Goal: Check status: Check status

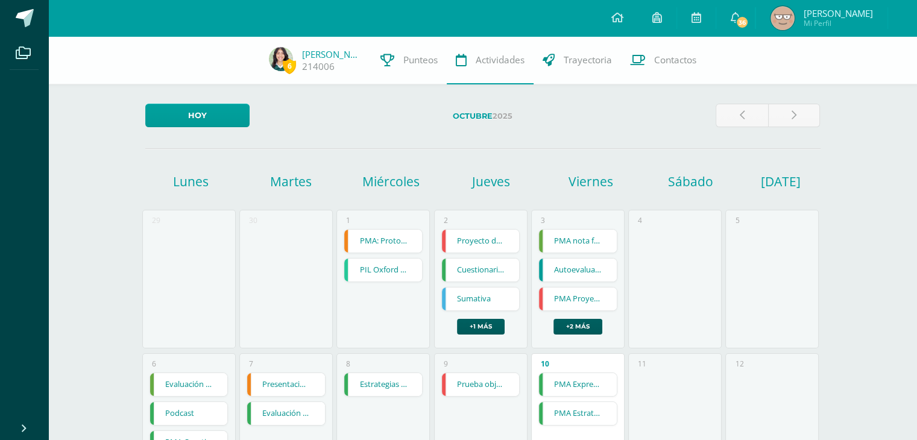
click at [391, 71] on link "Punteos" at bounding box center [409, 60] width 75 height 48
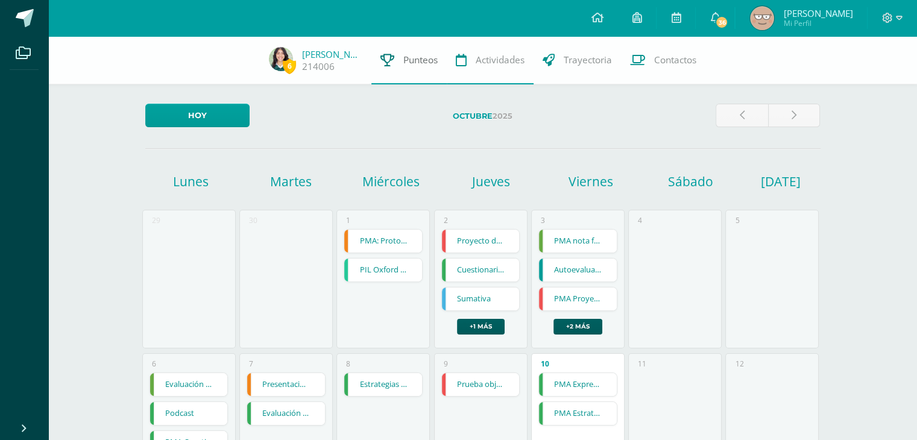
click at [417, 55] on span "Punteos" at bounding box center [421, 60] width 34 height 13
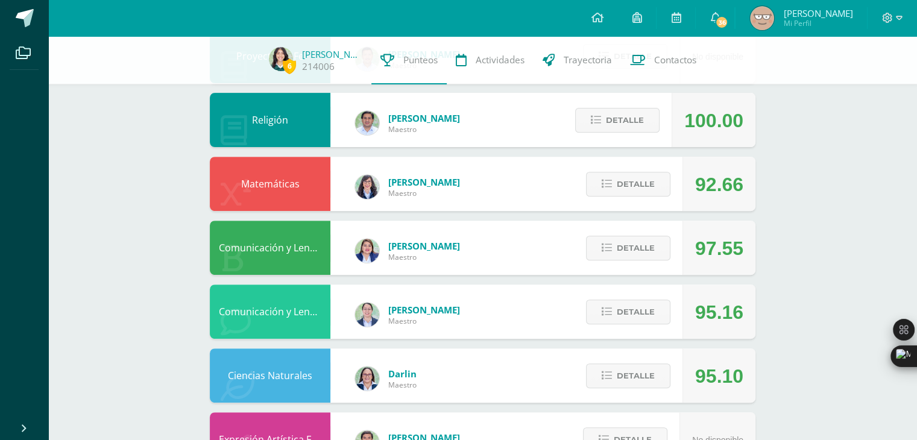
scroll to position [422, 0]
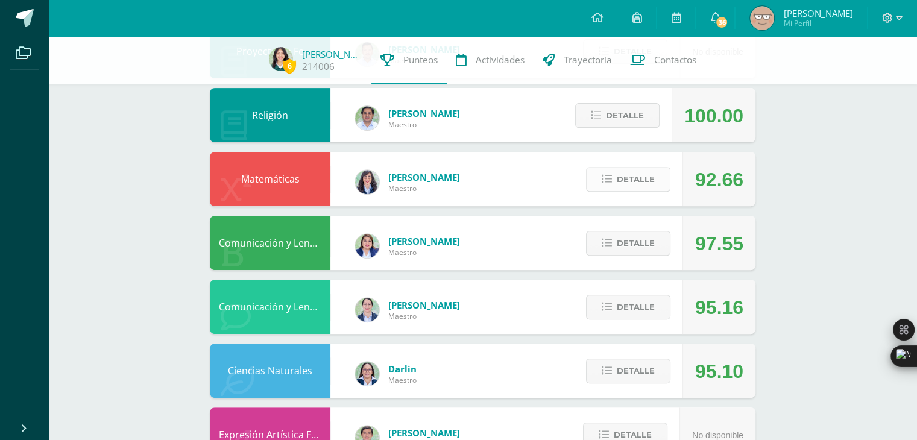
click at [629, 179] on span "Detalle" at bounding box center [636, 179] width 38 height 22
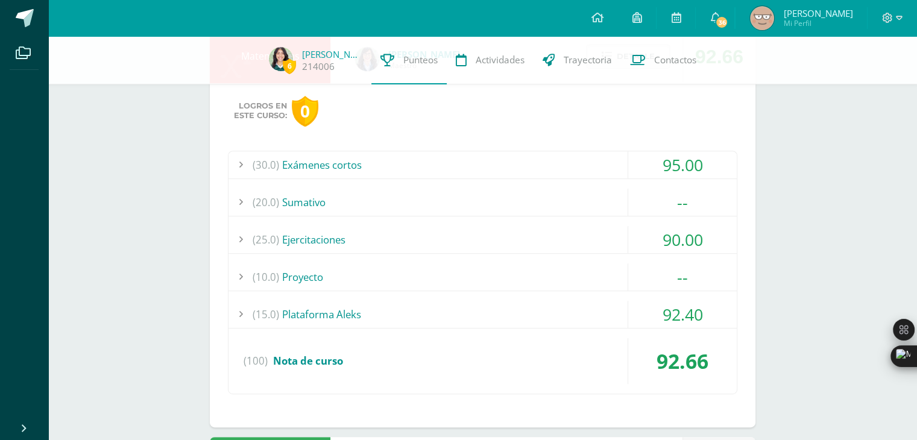
scroll to position [563, 0]
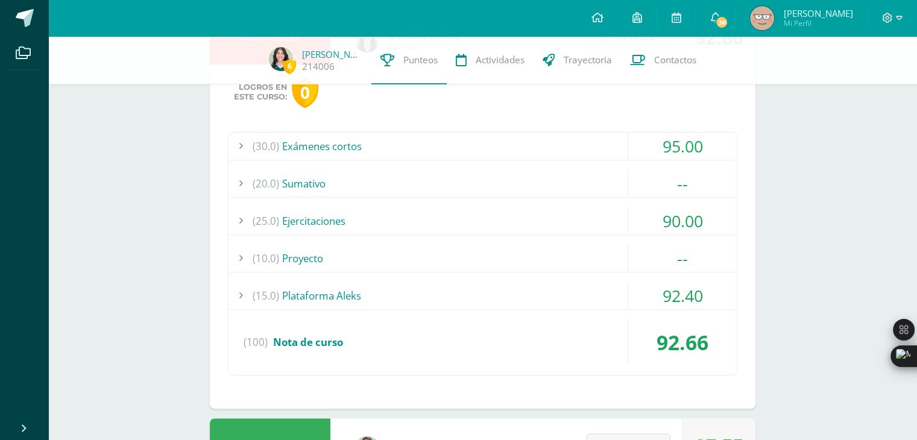
click at [509, 257] on div "(10.0) Proyecto" at bounding box center [483, 258] width 509 height 27
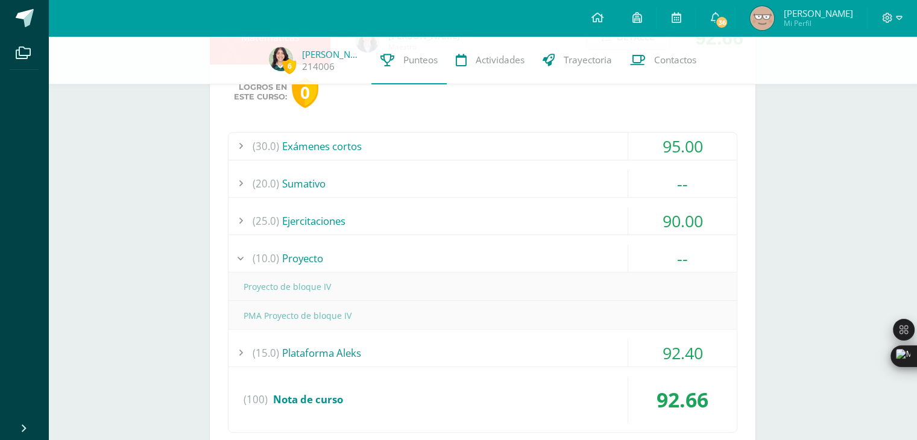
click at [509, 257] on div "(10.0) Proyecto" at bounding box center [483, 258] width 509 height 27
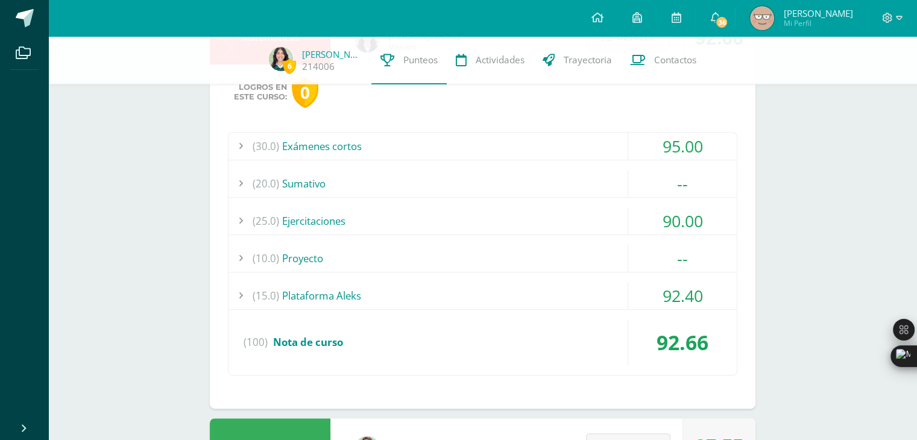
click at [413, 136] on div "(30.0) Exámenes cortos" at bounding box center [483, 146] width 509 height 27
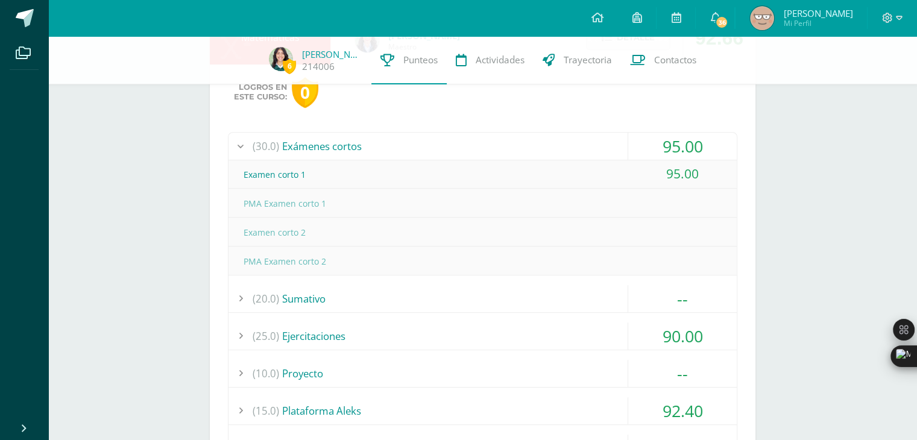
click at [426, 143] on div "(30.0) Exámenes cortos" at bounding box center [483, 146] width 509 height 27
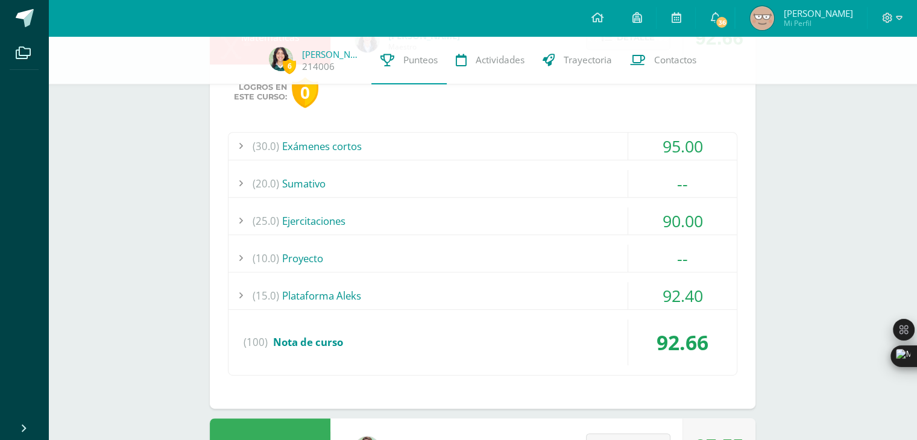
click at [343, 299] on div "(15.0) Plataforma Aleks" at bounding box center [483, 295] width 509 height 27
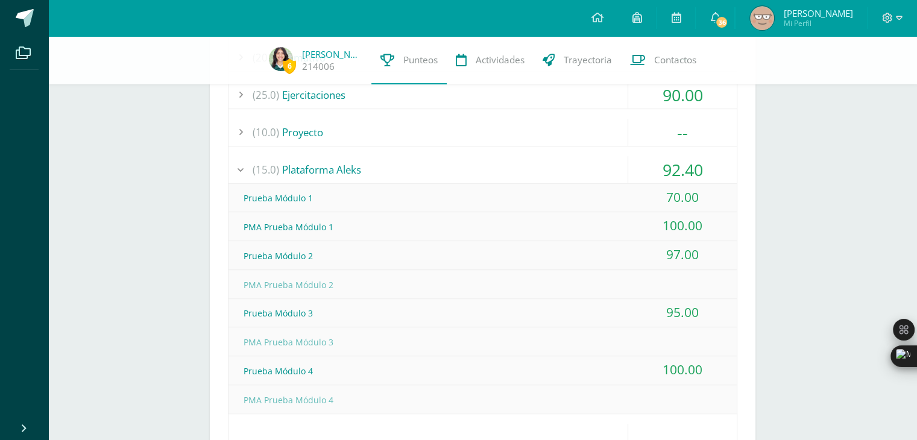
scroll to position [676, 0]
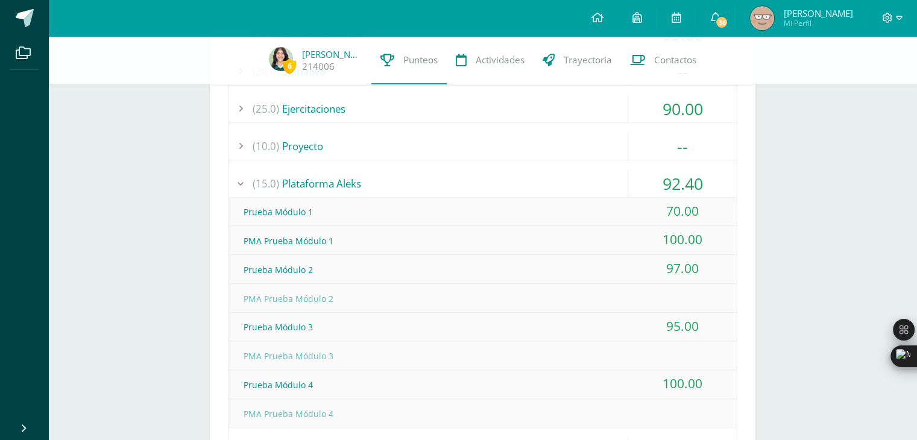
click at [492, 184] on div "(15.0) Plataforma Aleks" at bounding box center [483, 183] width 509 height 27
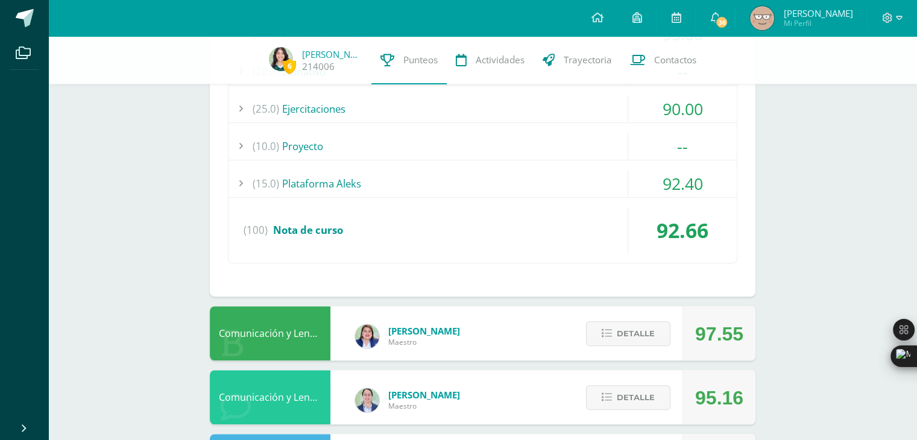
click at [492, 184] on div "(15.0) Plataforma Aleks" at bounding box center [483, 183] width 509 height 27
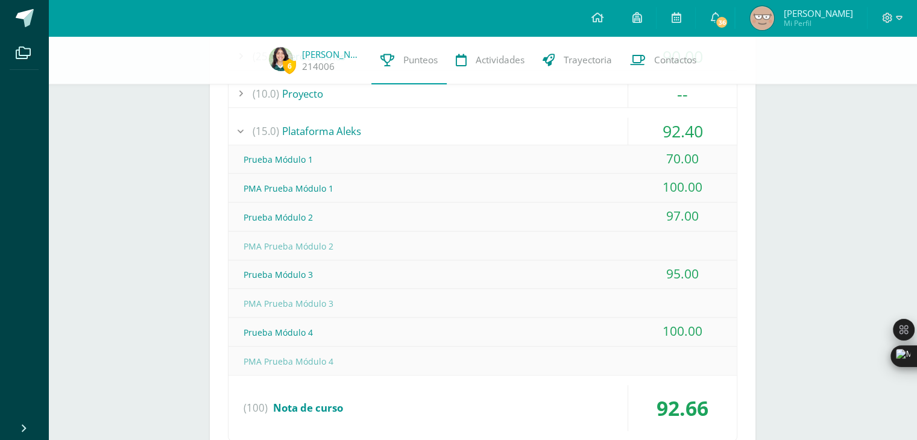
scroll to position [714, 0]
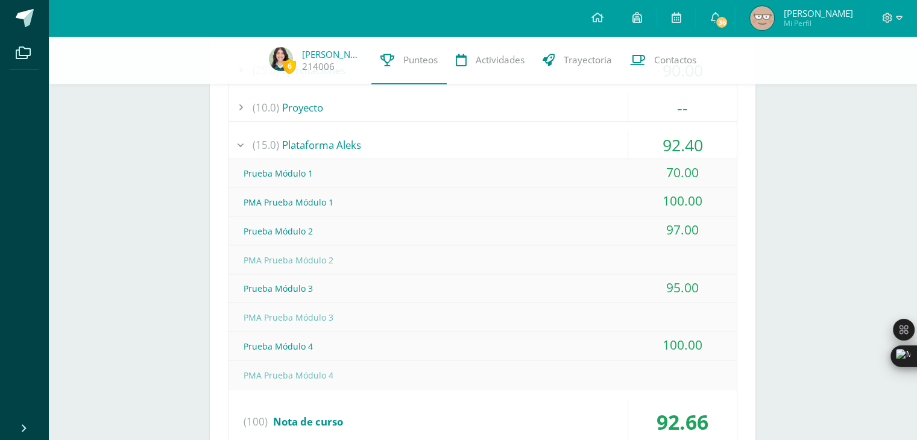
click at [417, 146] on div "(15.0) Plataforma Aleks" at bounding box center [483, 145] width 509 height 27
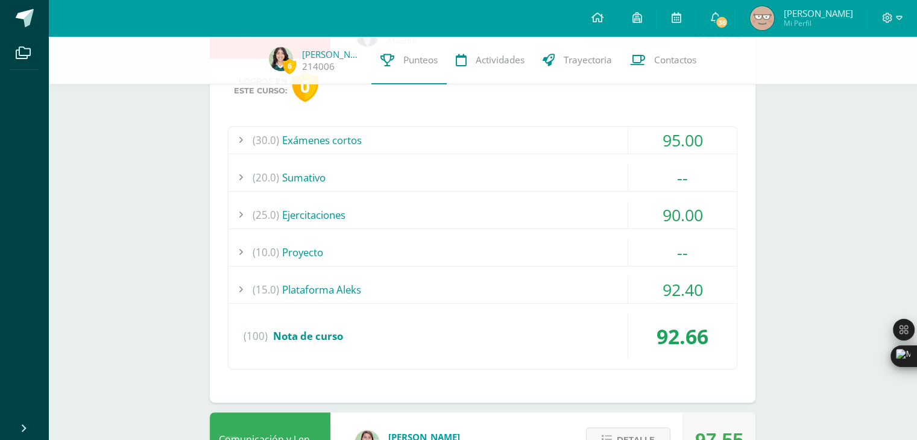
scroll to position [492, 0]
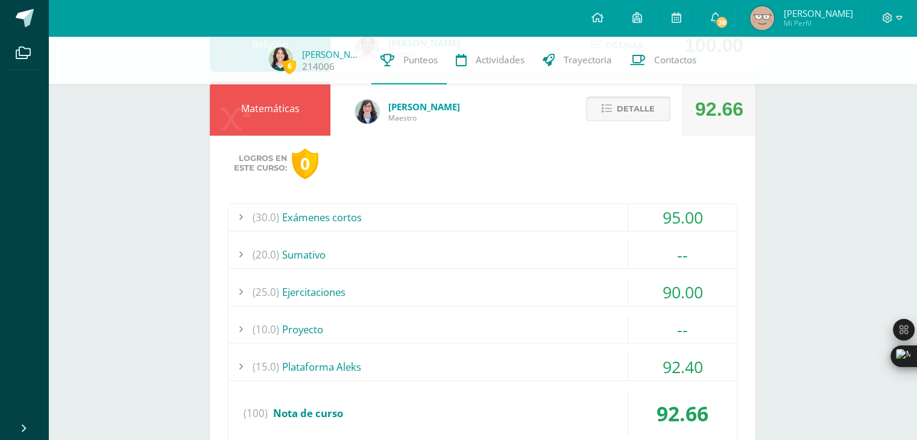
click at [626, 101] on span "Detalle" at bounding box center [636, 109] width 38 height 22
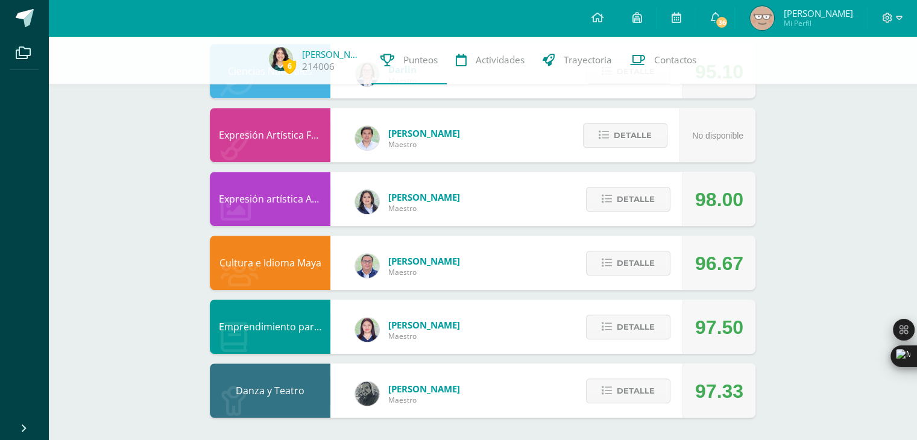
scroll to position [721, 0]
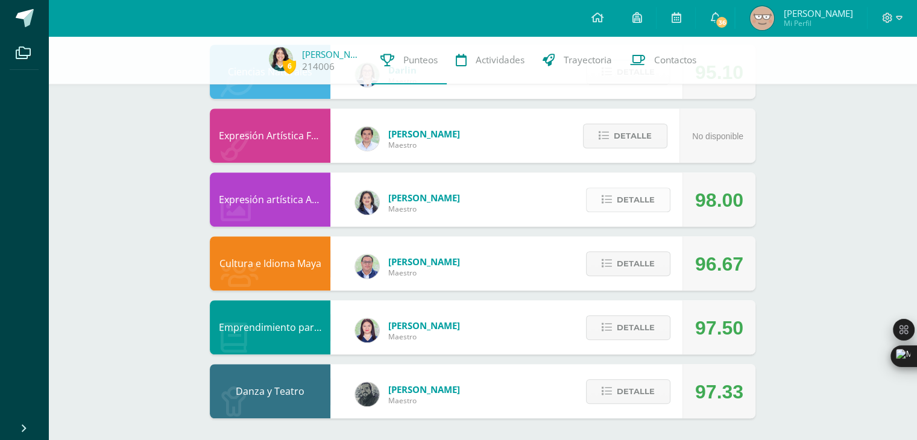
click at [655, 198] on button "Detalle" at bounding box center [628, 200] width 84 height 25
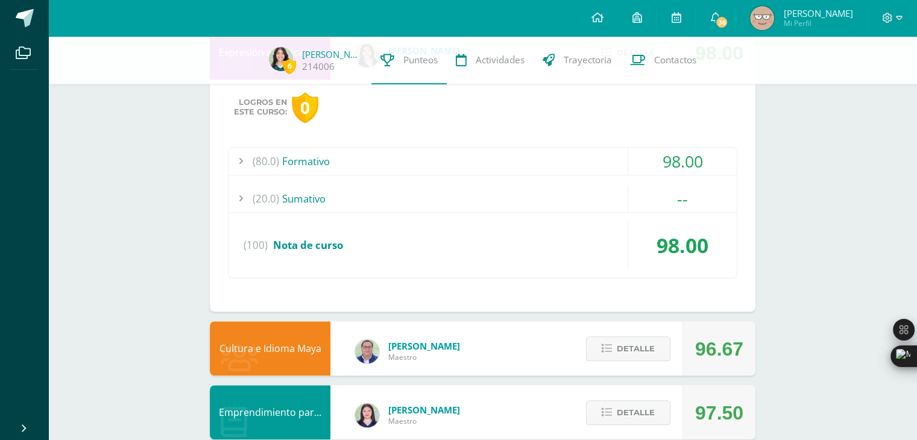
click at [510, 162] on div "(80.0) Formativo" at bounding box center [483, 161] width 509 height 27
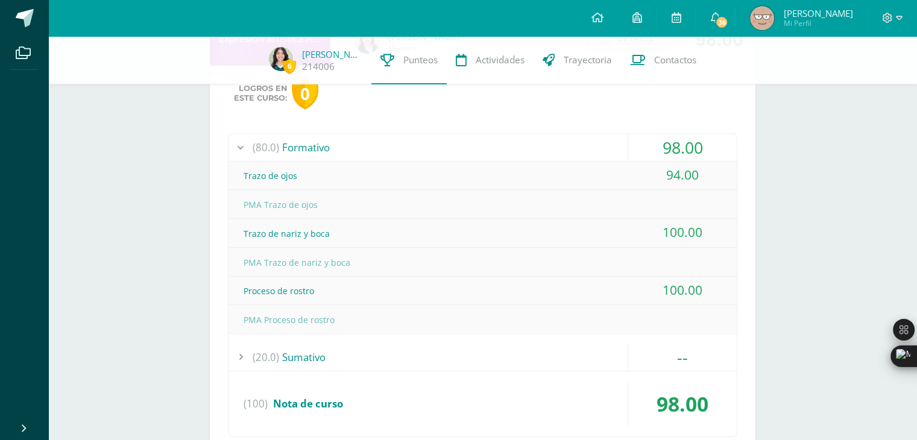
scroll to position [881, 0]
click at [433, 148] on div "(80.0) Formativo" at bounding box center [483, 148] width 509 height 27
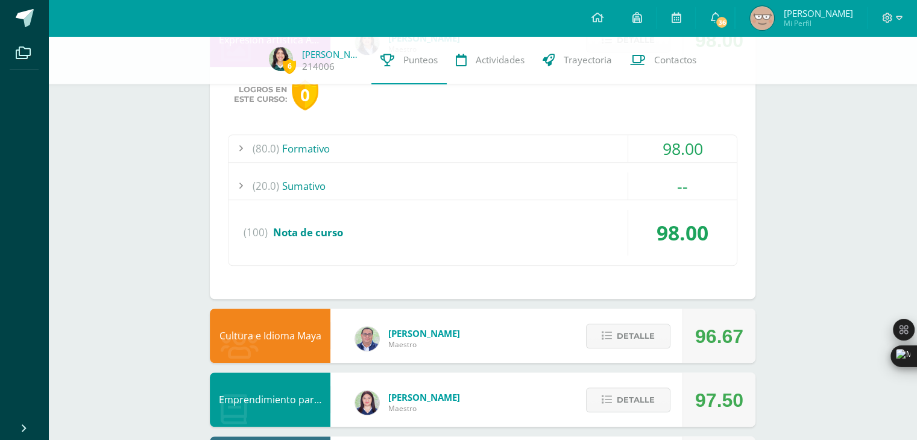
click at [396, 192] on div "(20.0) [GEOGRAPHIC_DATA]" at bounding box center [483, 186] width 509 height 27
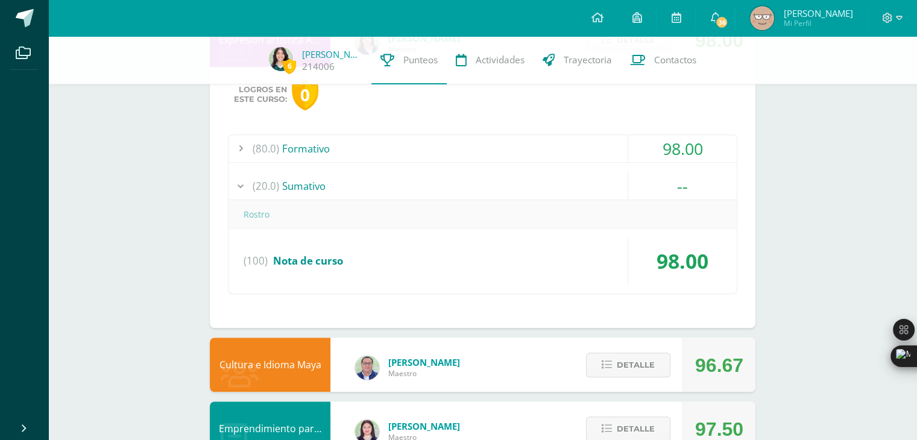
click at [396, 192] on div "(20.0) [GEOGRAPHIC_DATA]" at bounding box center [483, 186] width 509 height 27
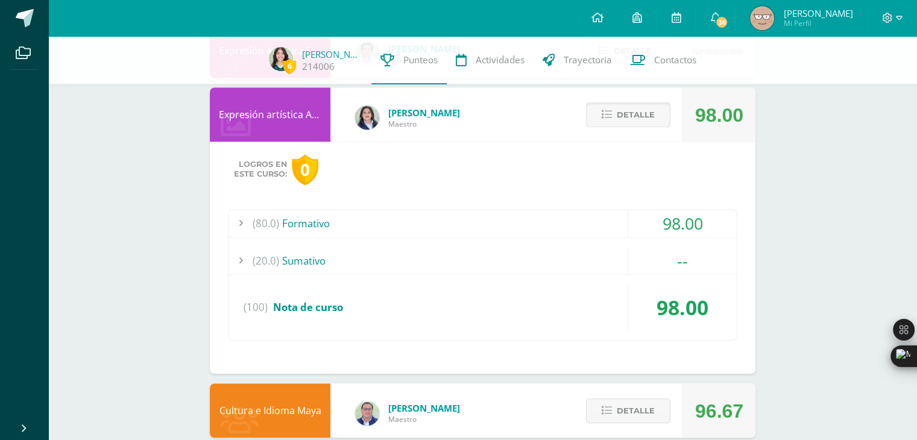
click at [618, 118] on span "Detalle" at bounding box center [636, 115] width 38 height 22
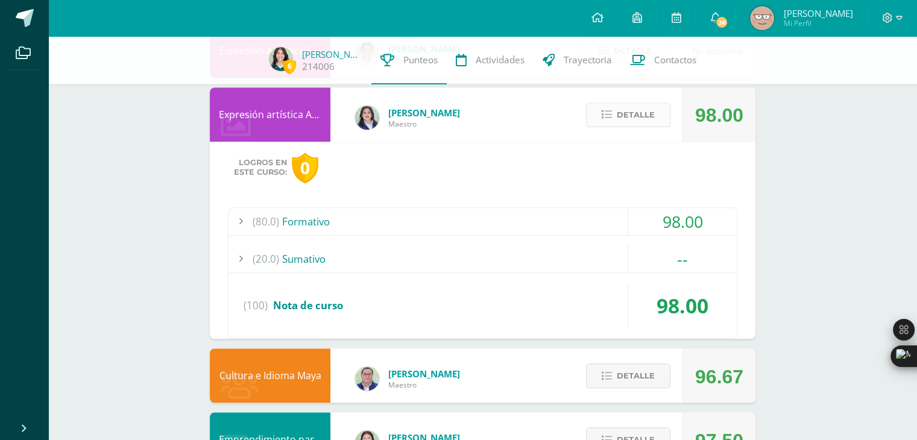
scroll to position [724, 0]
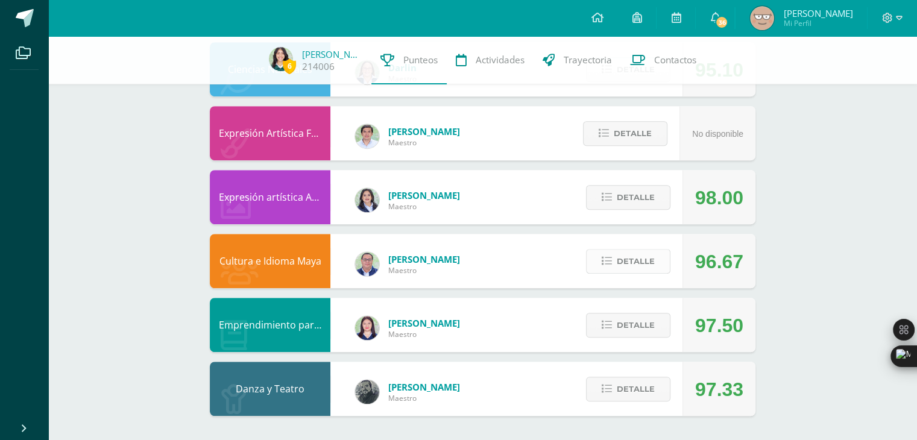
click at [642, 266] on span "Detalle" at bounding box center [636, 261] width 38 height 22
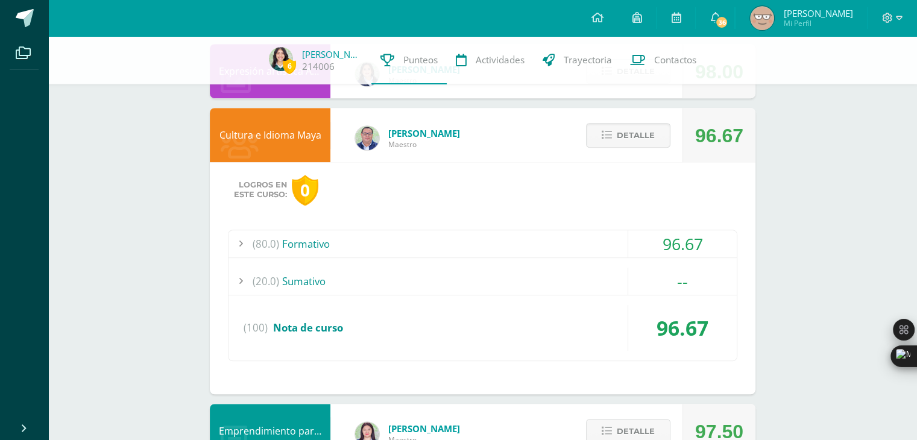
click at [590, 247] on div "(80.0) Formativo" at bounding box center [483, 243] width 509 height 27
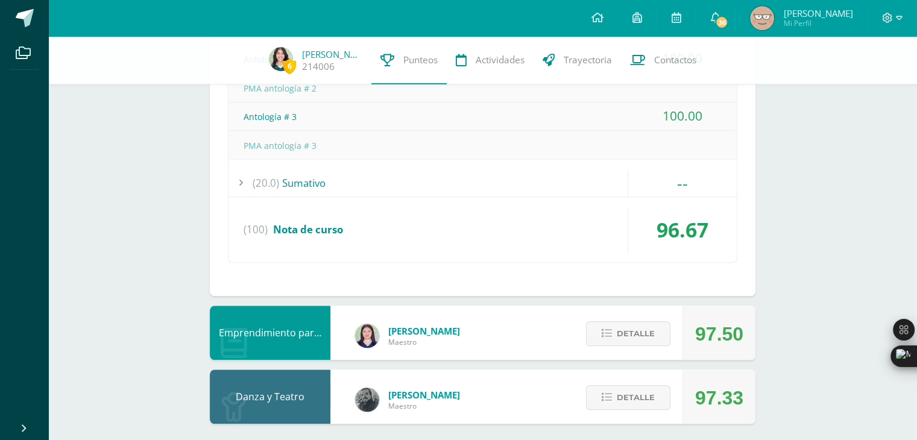
scroll to position [1127, 0]
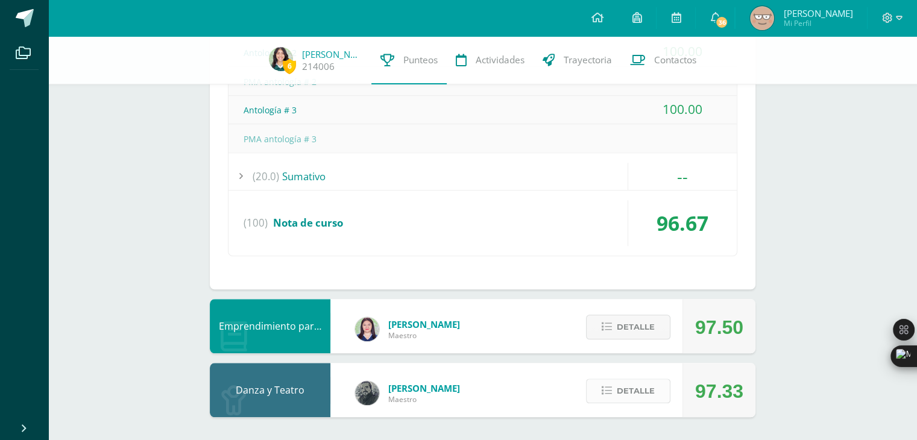
click at [629, 387] on span "Detalle" at bounding box center [636, 391] width 38 height 22
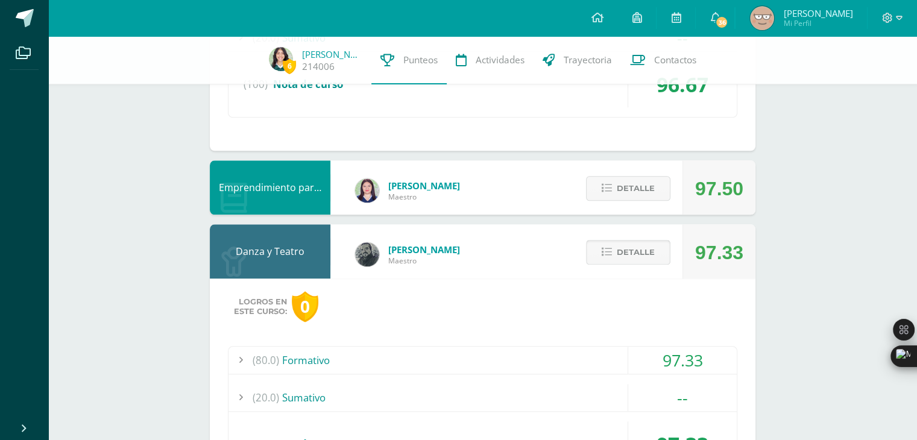
scroll to position [1358, 0]
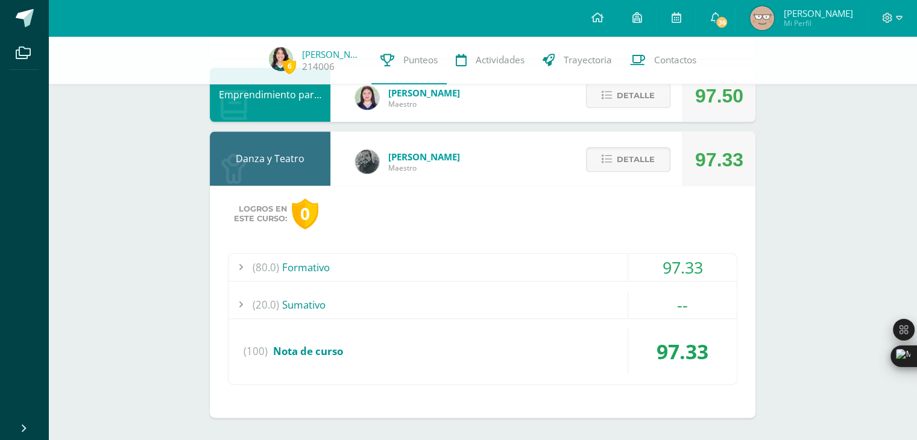
click at [420, 271] on div "(80.0) Formativo" at bounding box center [483, 267] width 509 height 27
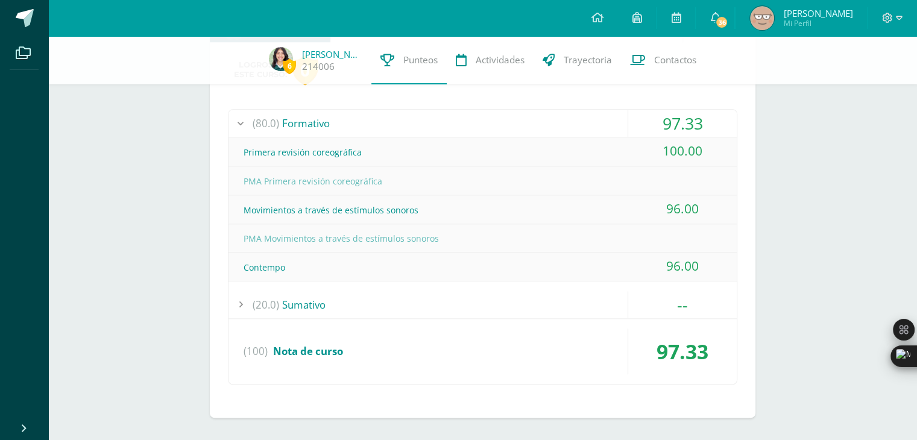
scroll to position [1329, 0]
click at [366, 297] on div "(20.0) [GEOGRAPHIC_DATA]" at bounding box center [483, 304] width 509 height 27
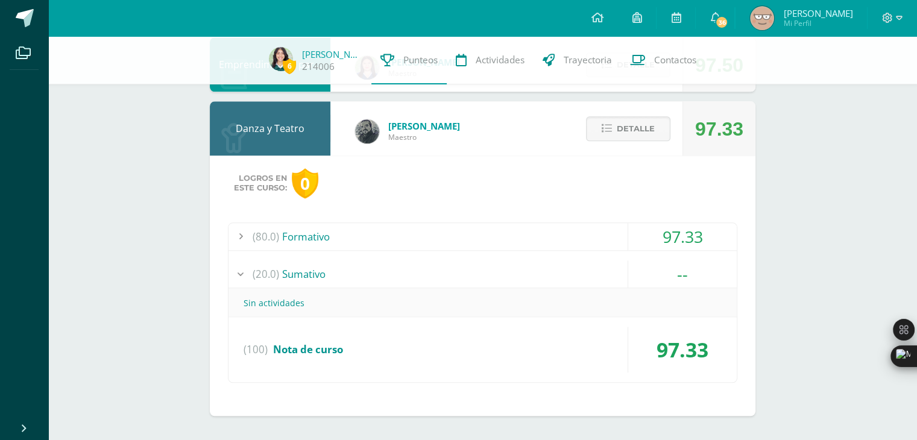
scroll to position [1215, 0]
click at [624, 133] on span "Detalle" at bounding box center [636, 130] width 38 height 22
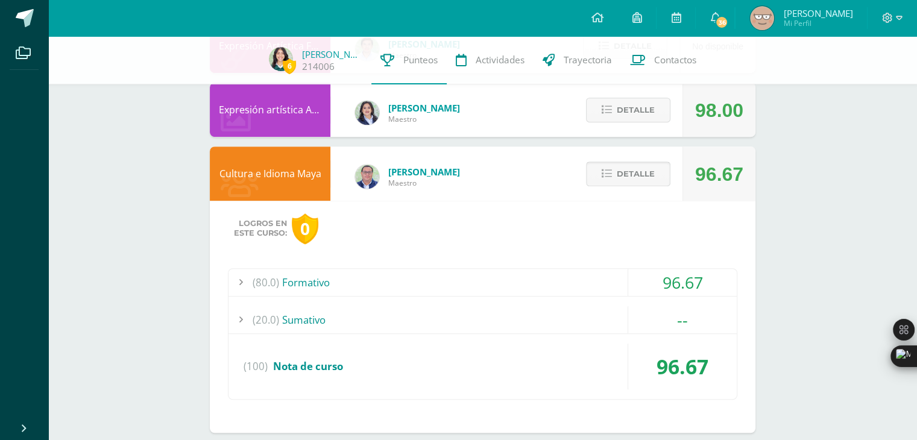
click at [650, 170] on span "Detalle" at bounding box center [636, 174] width 38 height 22
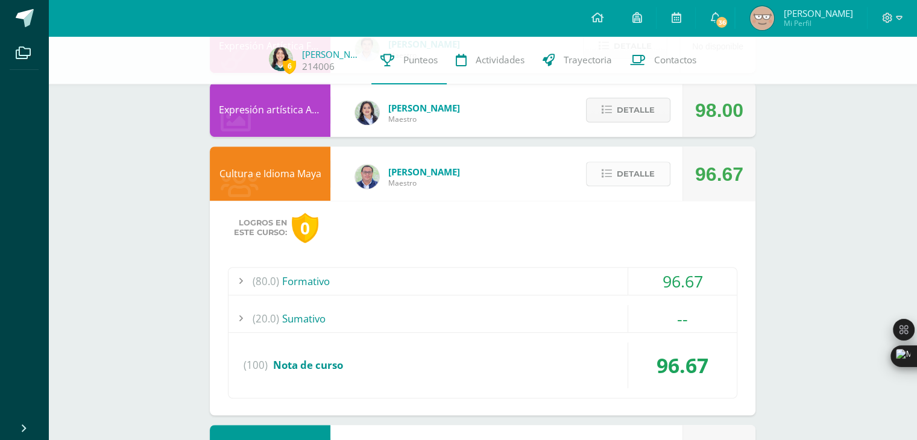
scroll to position [724, 0]
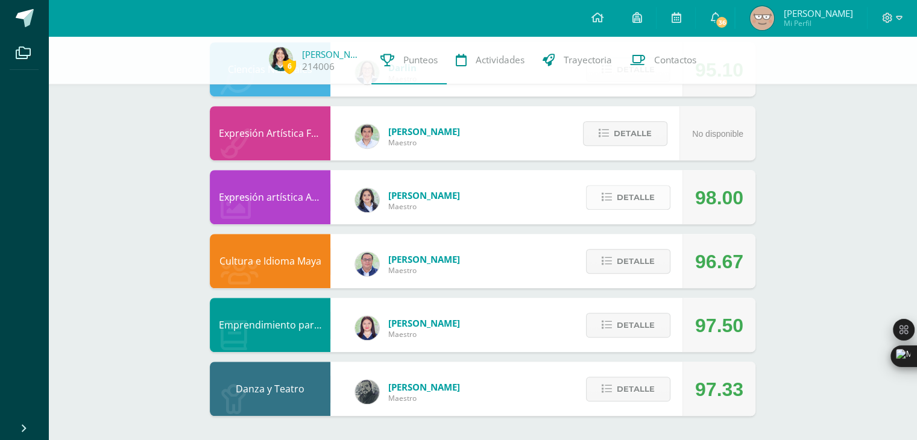
click at [629, 192] on span "Detalle" at bounding box center [636, 197] width 38 height 22
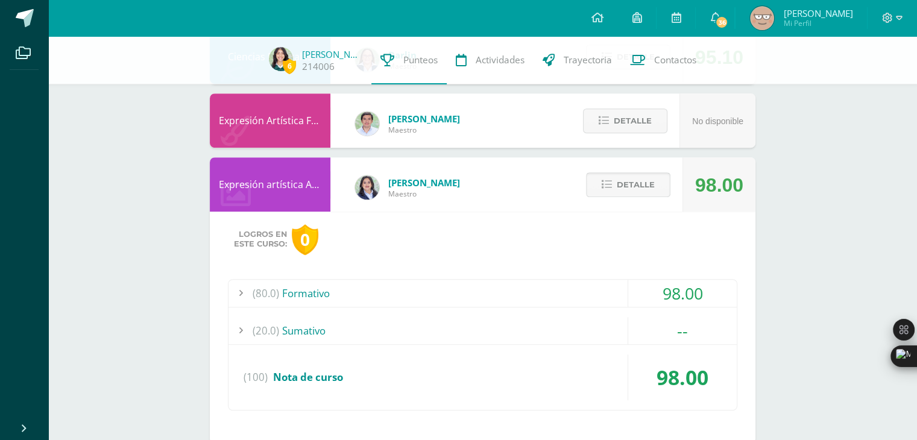
scroll to position [737, 0]
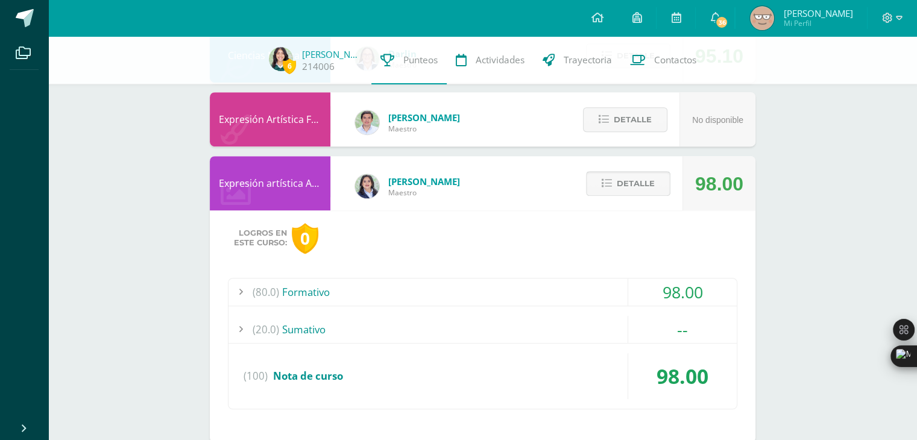
click at [643, 188] on span "Detalle" at bounding box center [636, 184] width 38 height 22
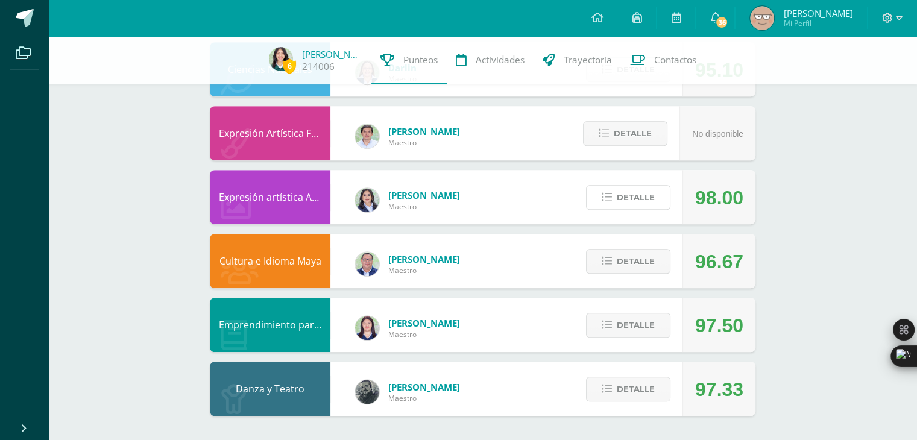
scroll to position [724, 0]
click at [632, 323] on span "Detalle" at bounding box center [636, 325] width 38 height 22
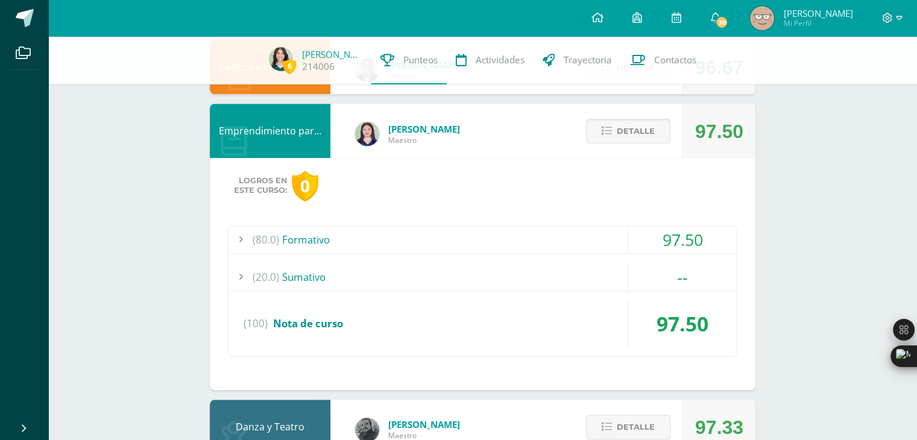
scroll to position [934, 0]
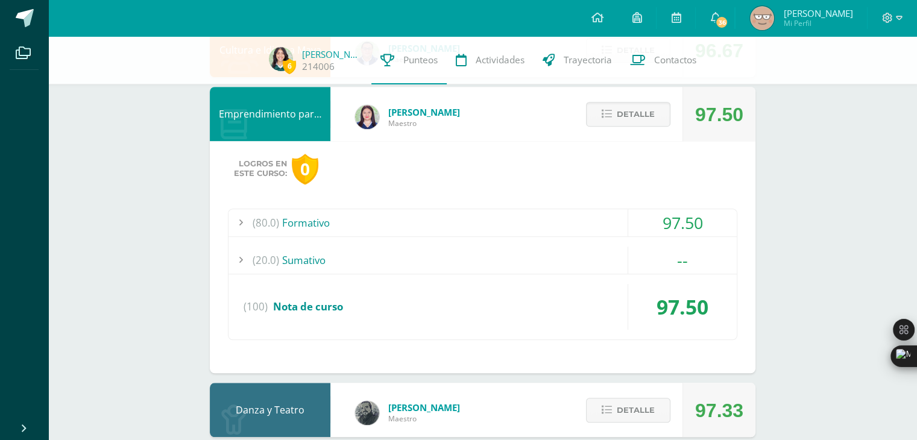
click at [552, 214] on div "(80.0) Formativo" at bounding box center [483, 222] width 509 height 27
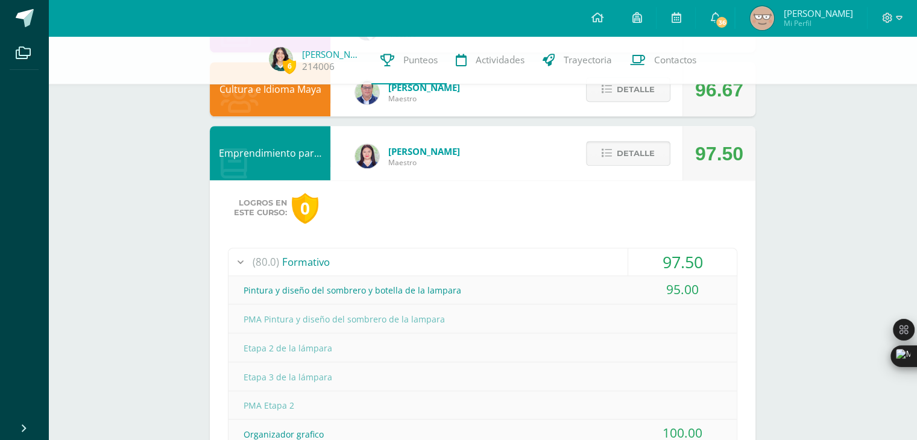
click at [648, 143] on span "Detalle" at bounding box center [636, 153] width 38 height 22
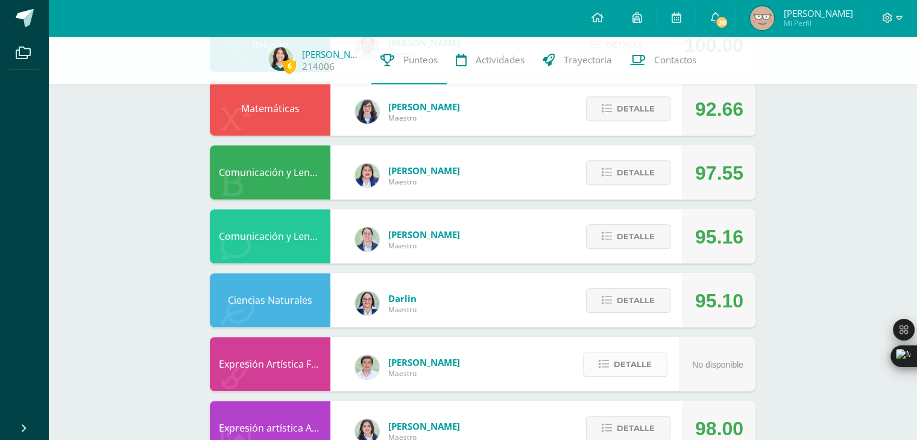
scroll to position [490, 0]
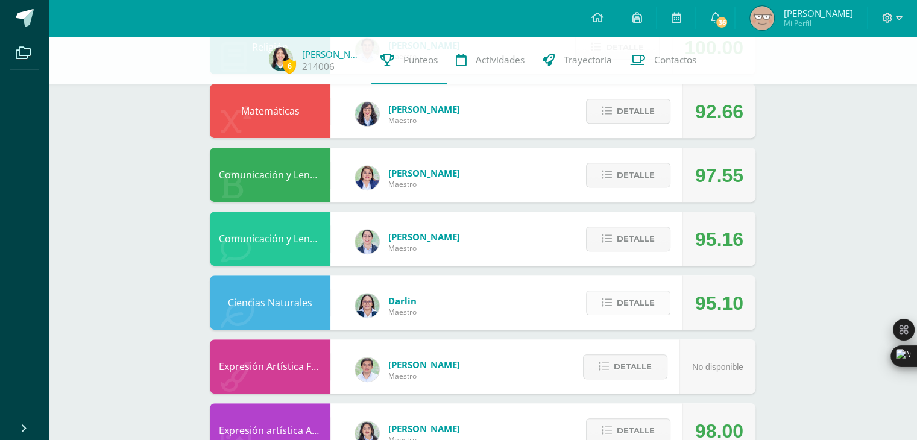
click at [620, 295] on span "Detalle" at bounding box center [636, 303] width 38 height 22
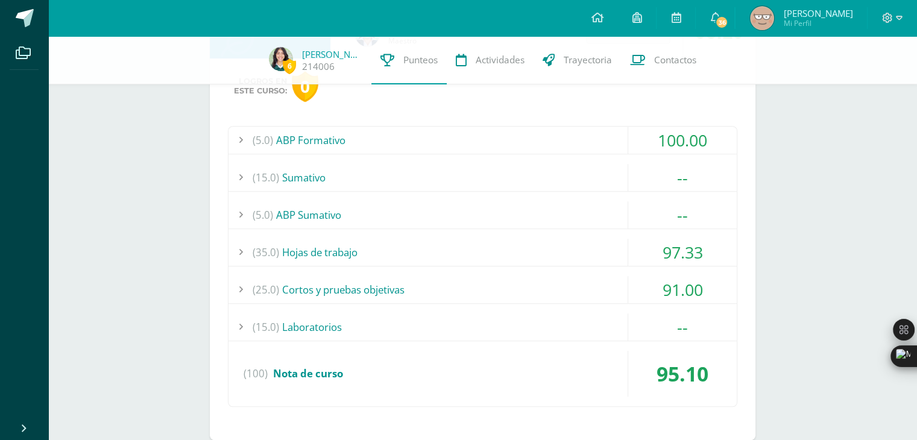
scroll to position [762, 0]
click at [420, 214] on div "(5.0) ABP Sumativo" at bounding box center [483, 214] width 509 height 27
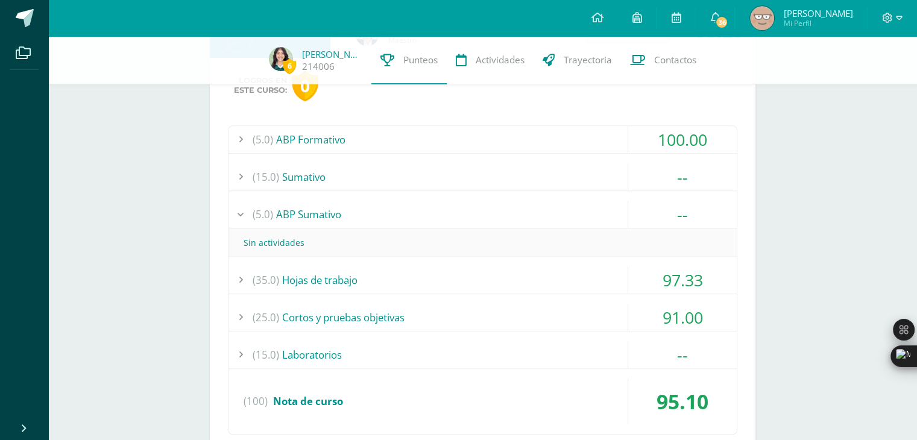
click at [420, 214] on div "(5.0) ABP Sumativo" at bounding box center [483, 214] width 509 height 27
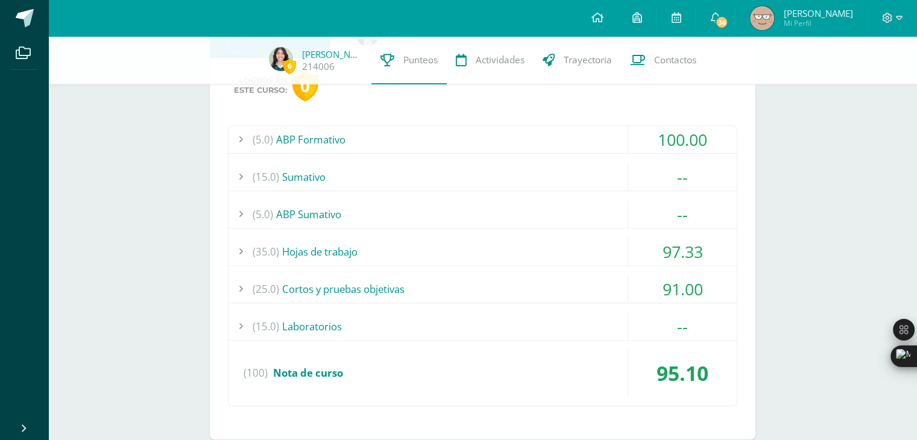
click at [361, 177] on div "(15.0) [GEOGRAPHIC_DATA]" at bounding box center [483, 176] width 509 height 27
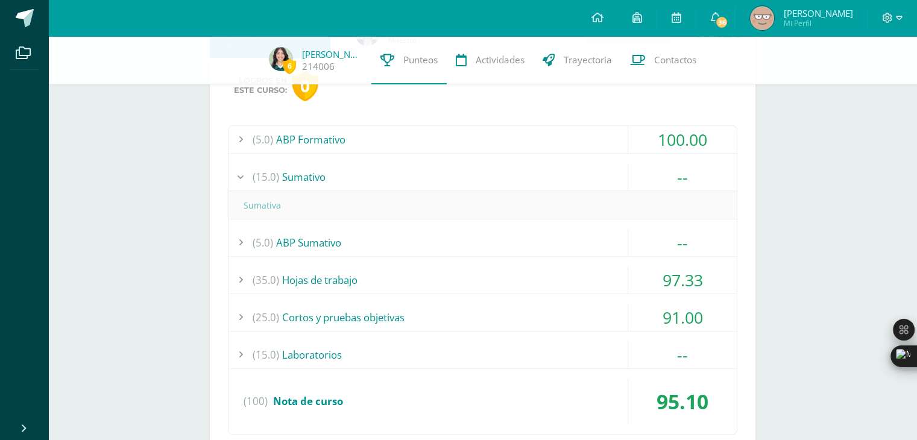
click at [361, 177] on div "(15.0) [GEOGRAPHIC_DATA]" at bounding box center [483, 176] width 509 height 27
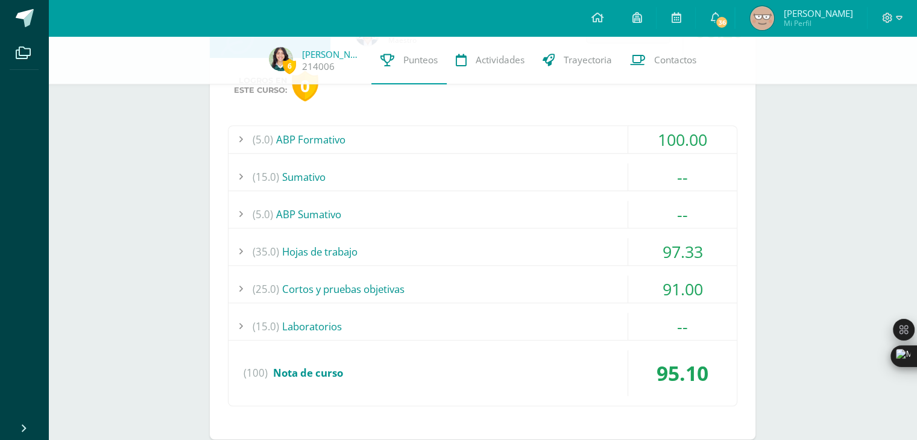
click at [387, 322] on div "(15.0) Laboratorios" at bounding box center [483, 326] width 509 height 27
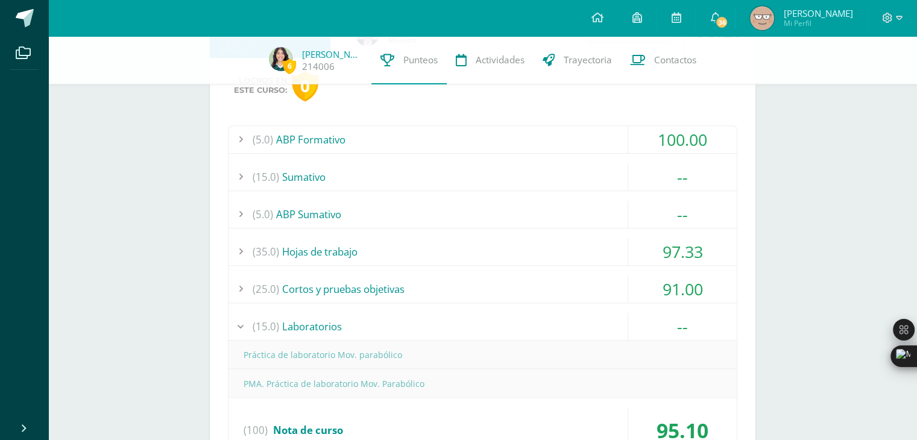
click at [387, 322] on div "(15.0) Laboratorios" at bounding box center [483, 326] width 509 height 27
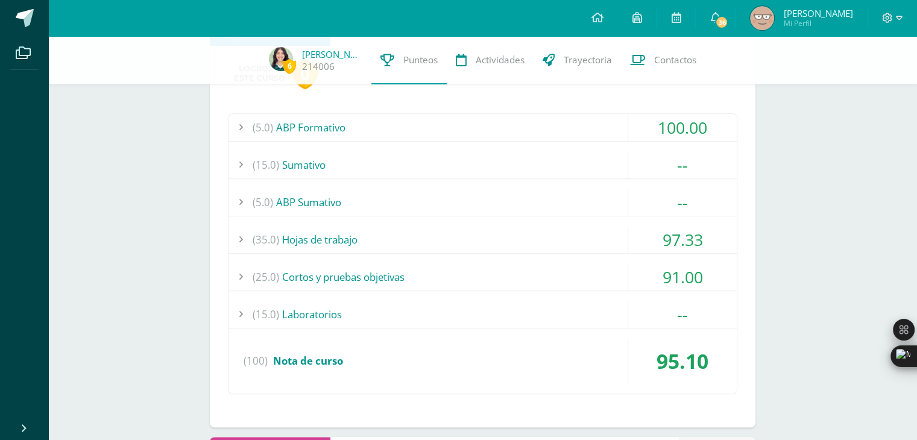
scroll to position [776, 0]
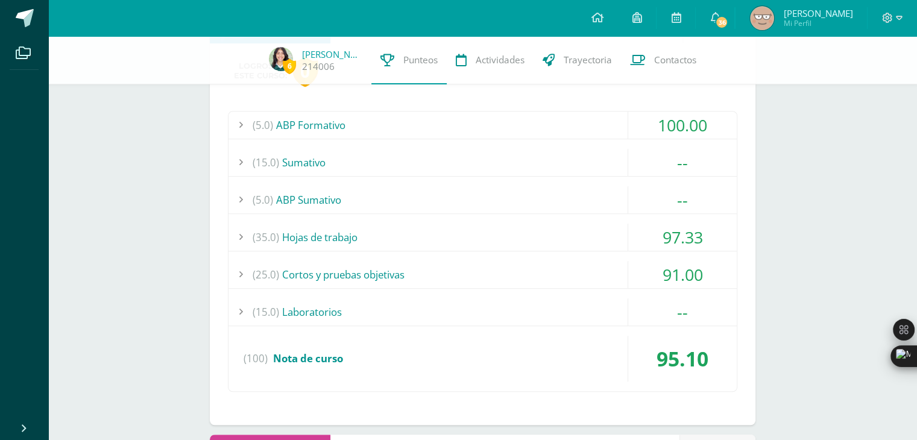
click at [358, 310] on div "(15.0) Laboratorios" at bounding box center [483, 312] width 509 height 27
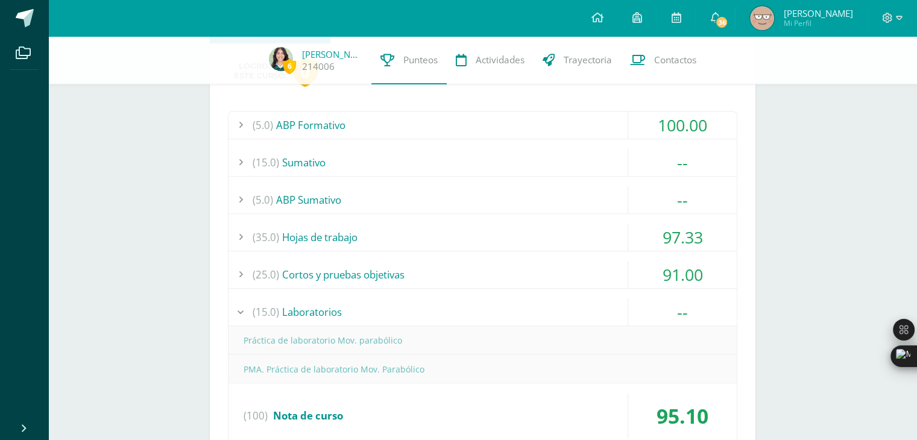
click at [358, 310] on div "(15.0) Laboratorios" at bounding box center [483, 312] width 509 height 27
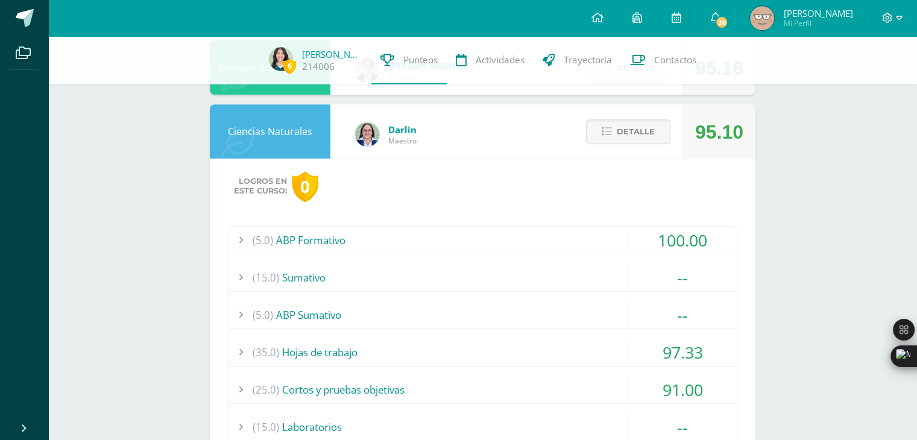
scroll to position [658, 0]
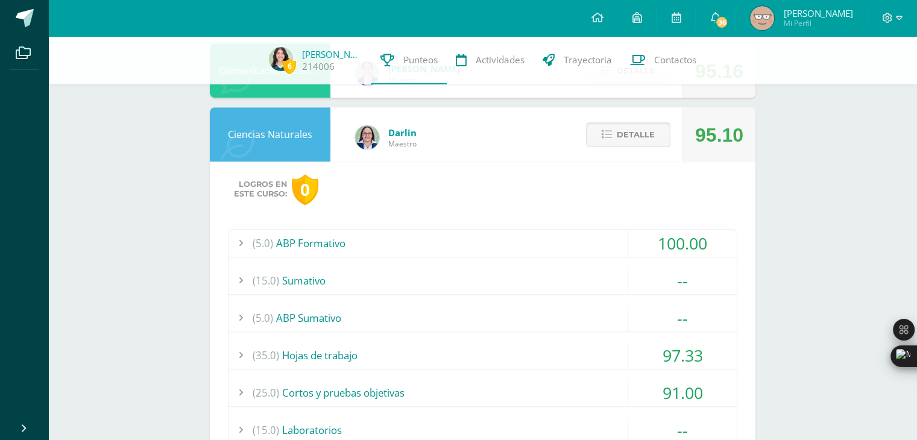
click at [641, 130] on span "Detalle" at bounding box center [636, 135] width 38 height 22
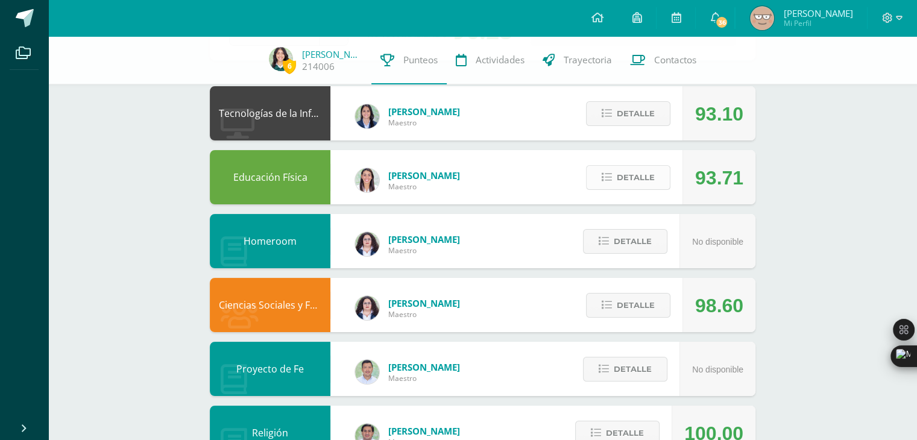
scroll to position [84, 0]
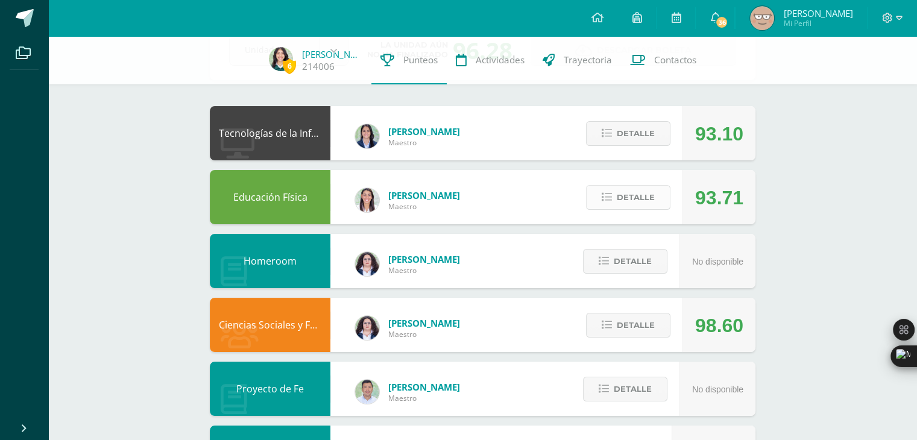
click at [621, 194] on span "Detalle" at bounding box center [636, 197] width 38 height 22
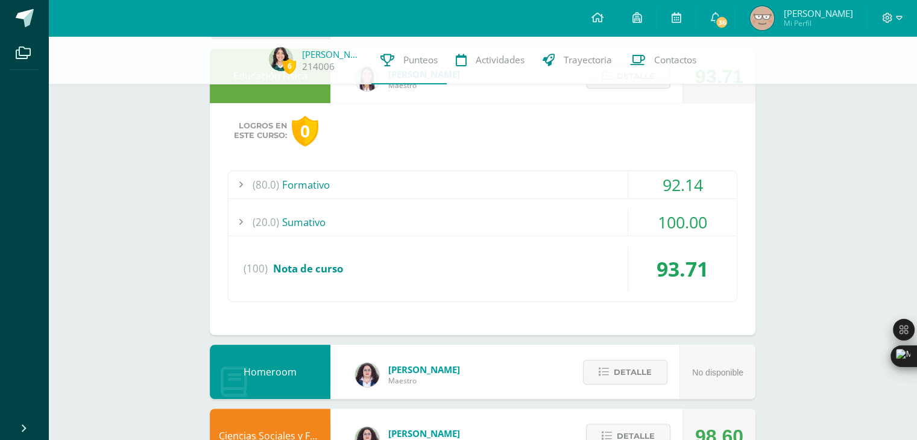
scroll to position [208, 0]
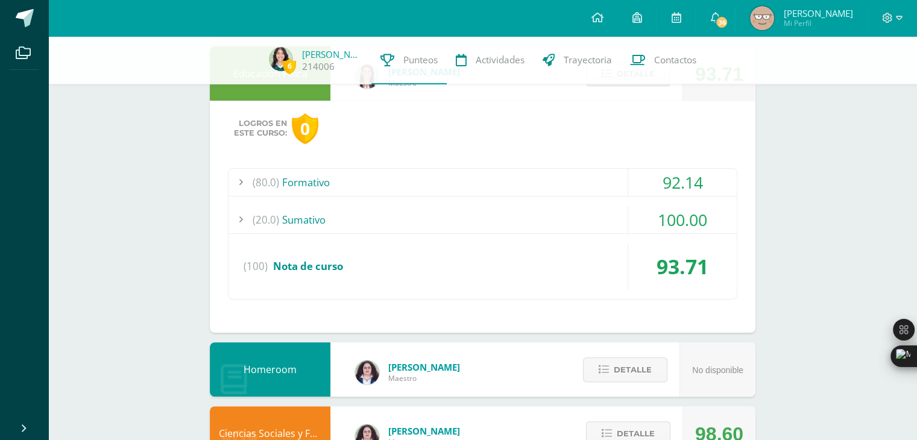
click at [504, 233] on div "(20.0) [GEOGRAPHIC_DATA] 100.00" at bounding box center [483, 220] width 509 height 28
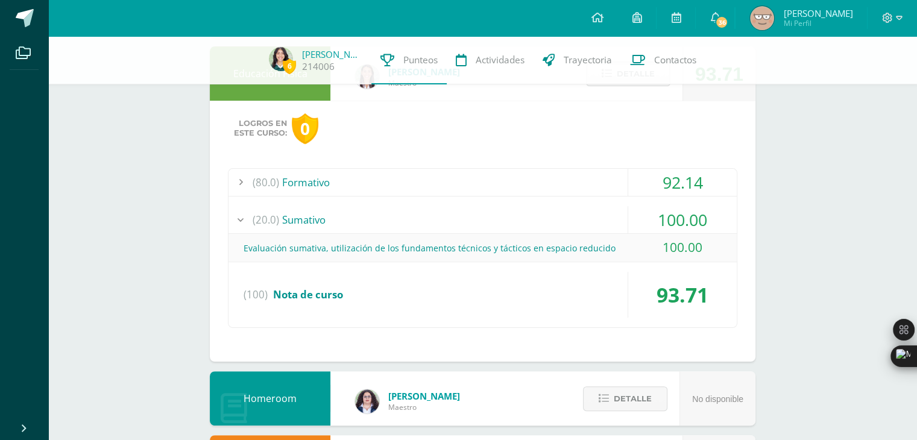
click at [494, 223] on div "(20.0) [GEOGRAPHIC_DATA]" at bounding box center [483, 219] width 509 height 27
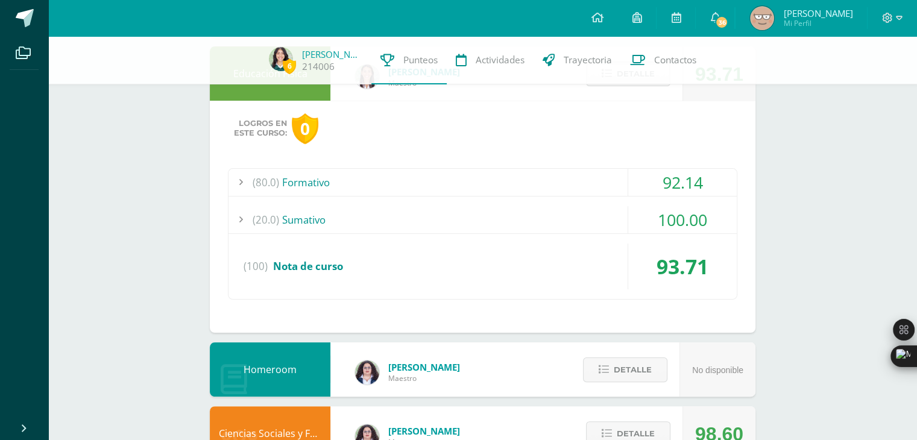
click at [492, 186] on div "(80.0) Formativo" at bounding box center [483, 182] width 509 height 27
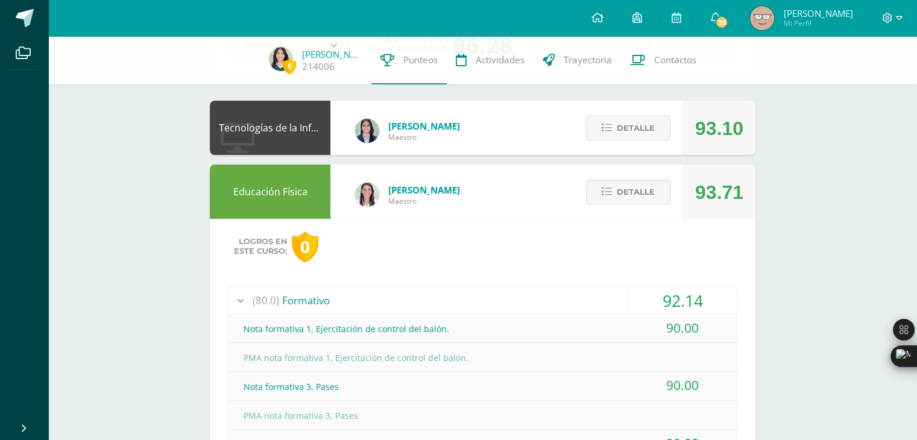
scroll to position [46, 0]
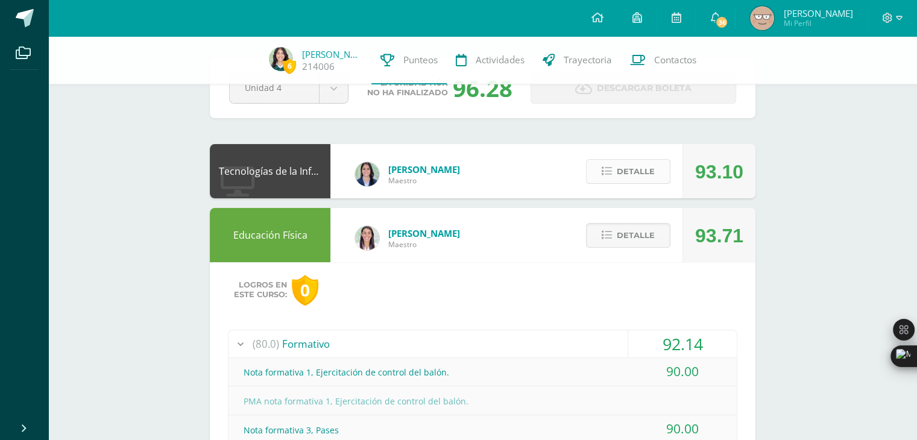
click at [596, 168] on button "Detalle" at bounding box center [628, 171] width 84 height 25
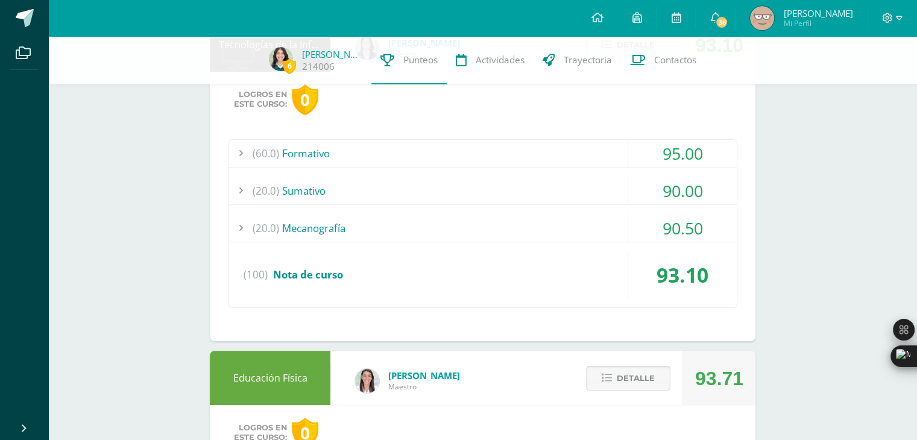
scroll to position [173, 0]
click at [545, 230] on div "(20.0) Mecanografía" at bounding box center [483, 227] width 509 height 27
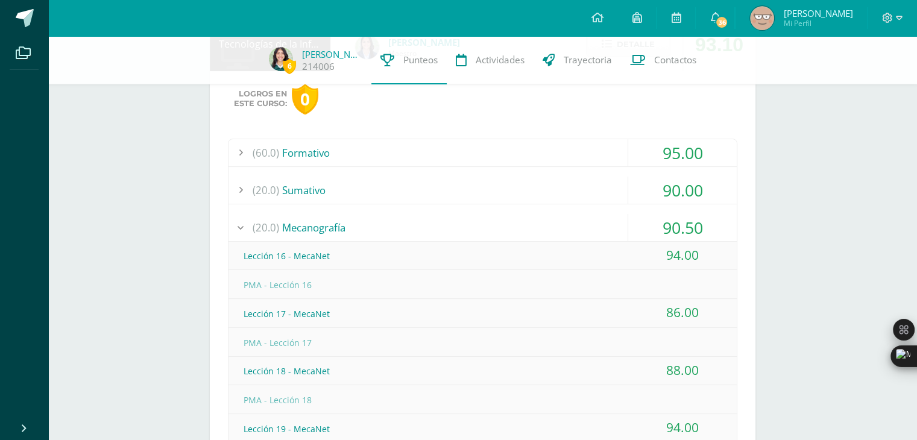
click at [520, 227] on div "(20.0) Mecanografía" at bounding box center [483, 227] width 509 height 27
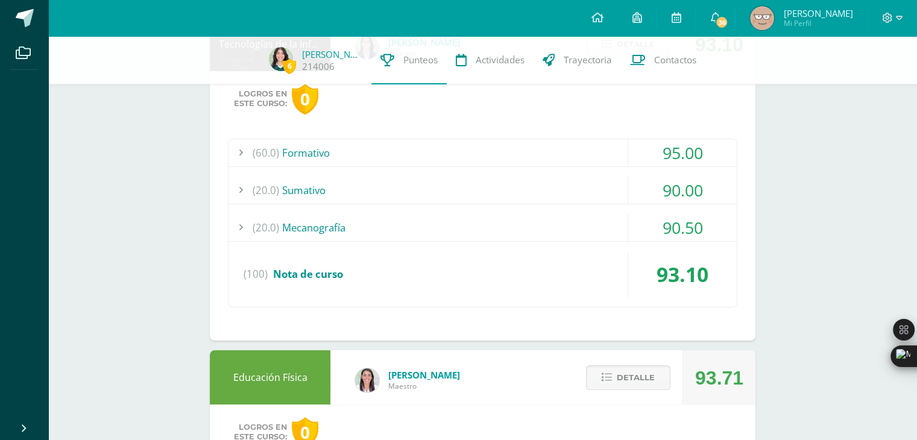
click at [495, 193] on div "(20.0) [GEOGRAPHIC_DATA]" at bounding box center [483, 190] width 509 height 27
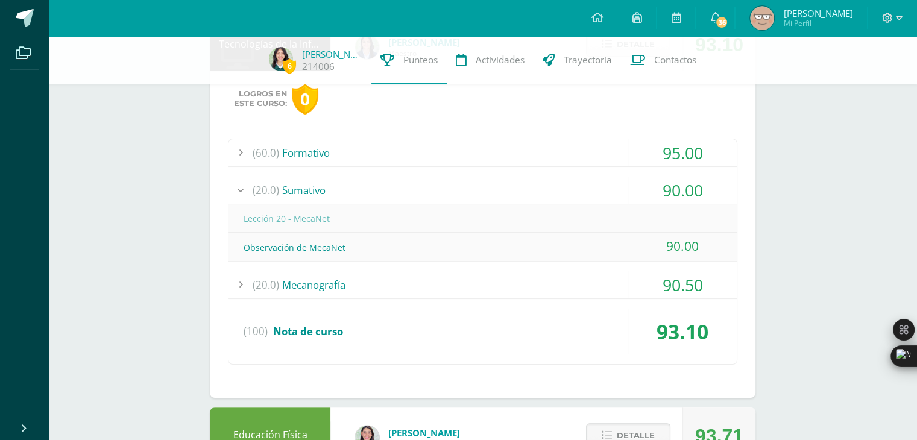
click at [463, 182] on div "(20.0) [GEOGRAPHIC_DATA]" at bounding box center [483, 190] width 509 height 27
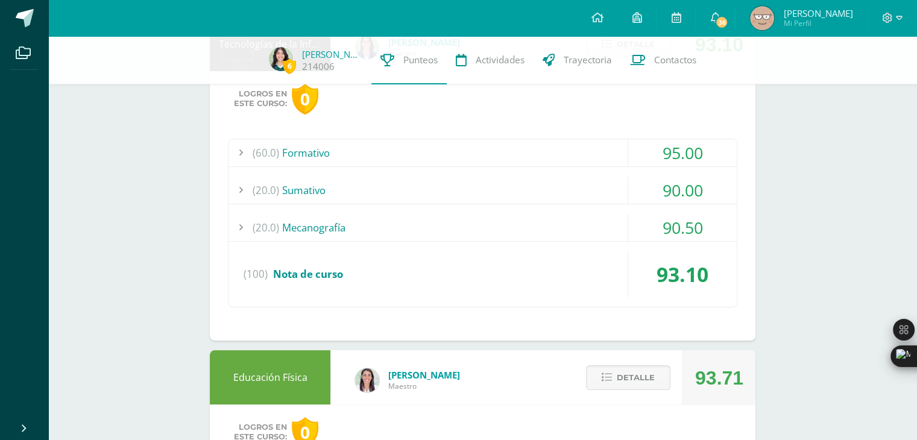
click at [431, 150] on div "(60.0) Formativo" at bounding box center [483, 152] width 509 height 27
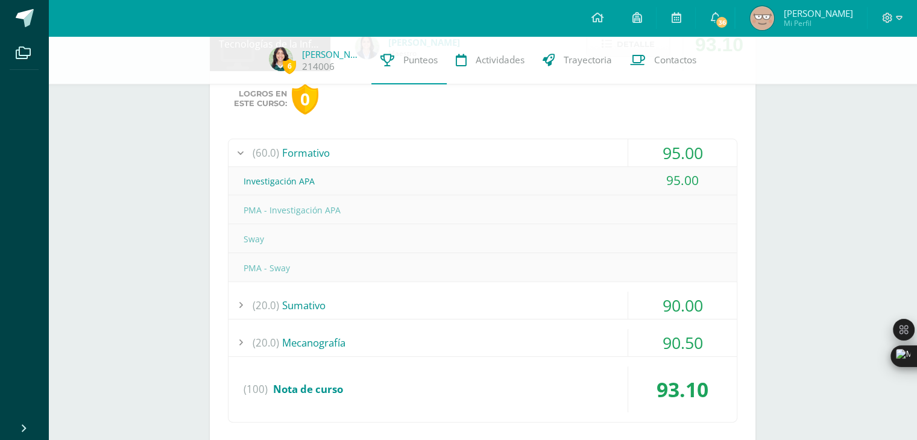
click at [431, 150] on div "(60.0) Formativo" at bounding box center [483, 152] width 509 height 27
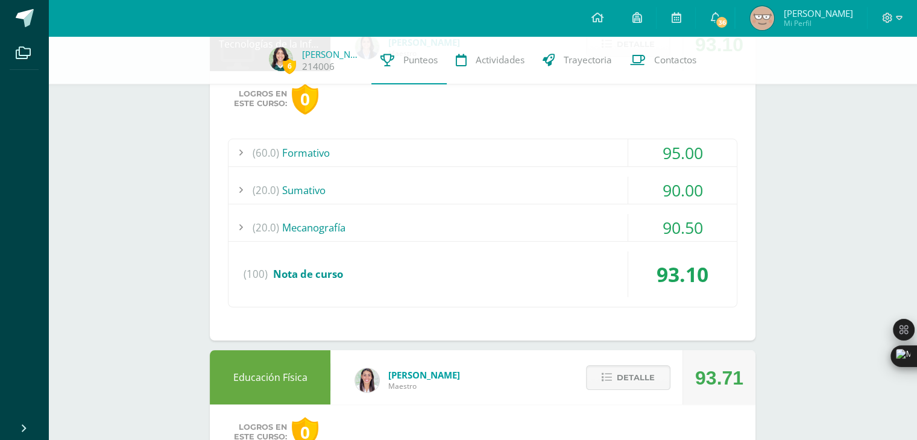
click at [360, 194] on div "(20.0) [GEOGRAPHIC_DATA]" at bounding box center [483, 190] width 509 height 27
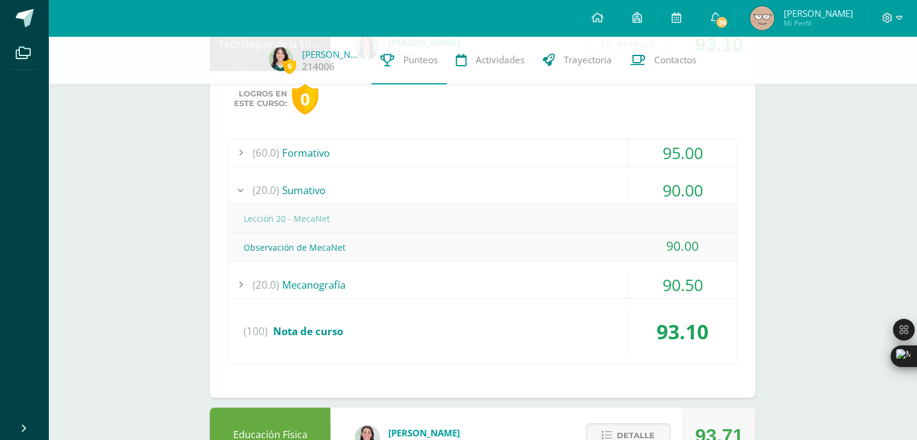
click at [360, 194] on div "(20.0) [GEOGRAPHIC_DATA]" at bounding box center [483, 190] width 509 height 27
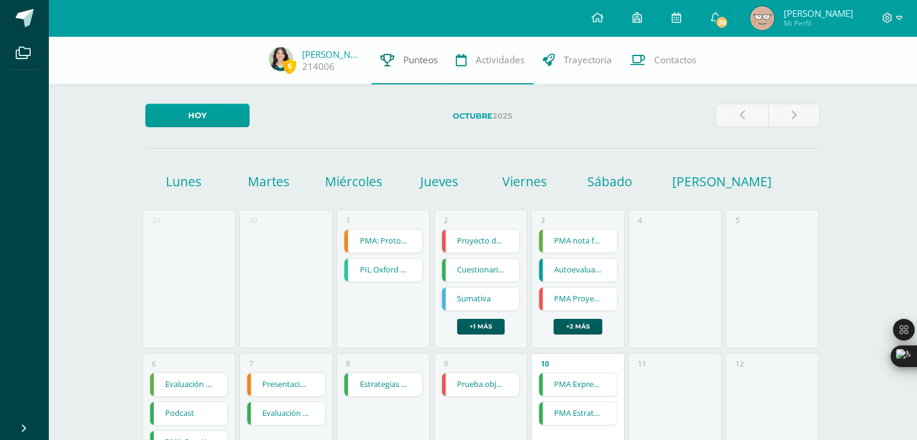
click at [397, 73] on link "Punteos" at bounding box center [409, 60] width 75 height 48
click at [492, 128] on div "Octubre 2025" at bounding box center [483, 120] width 457 height 33
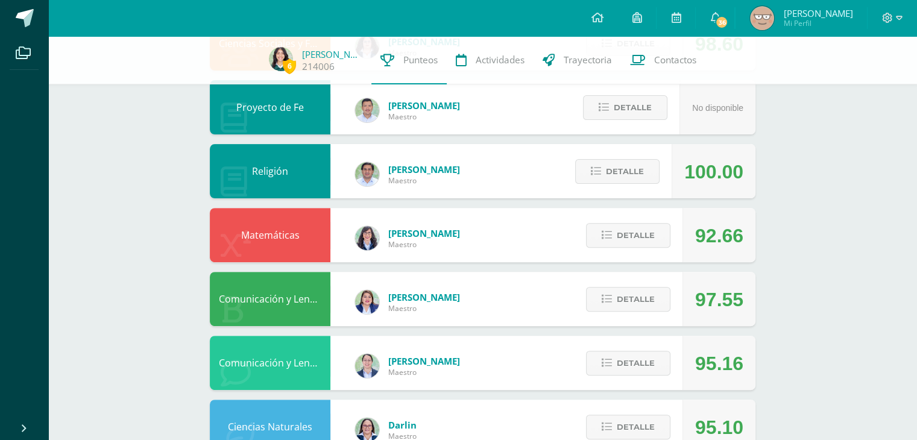
scroll to position [366, 0]
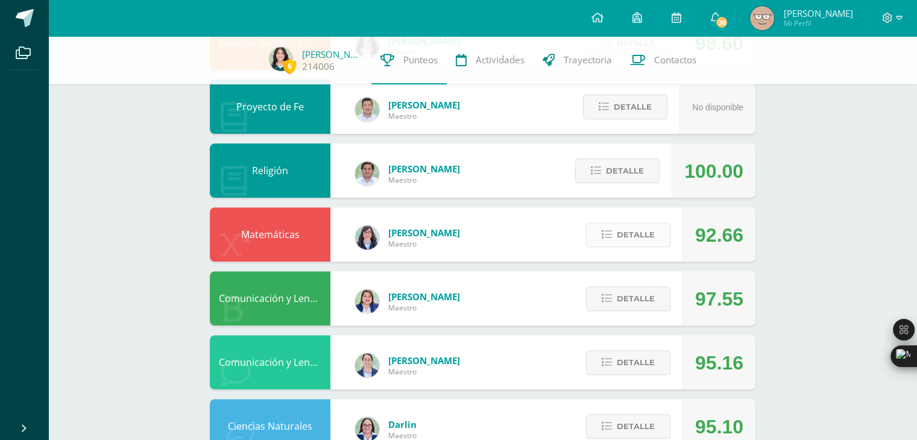
click at [643, 241] on span "Detalle" at bounding box center [636, 235] width 38 height 22
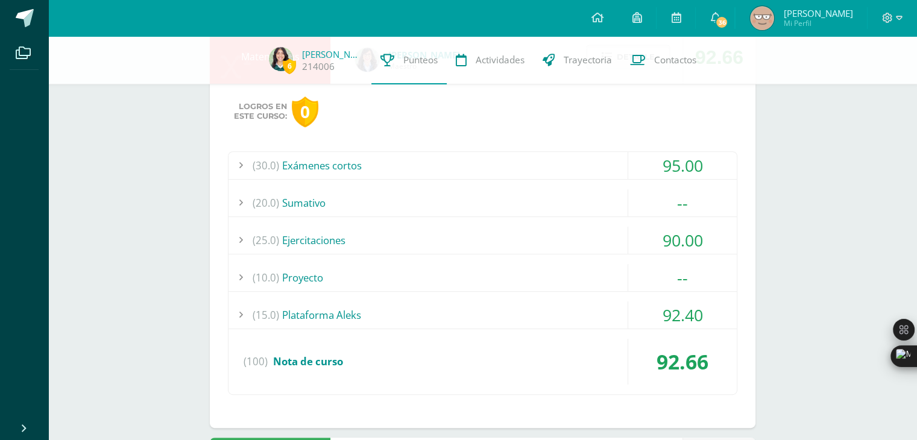
scroll to position [545, 0]
